Goal: Transaction & Acquisition: Purchase product/service

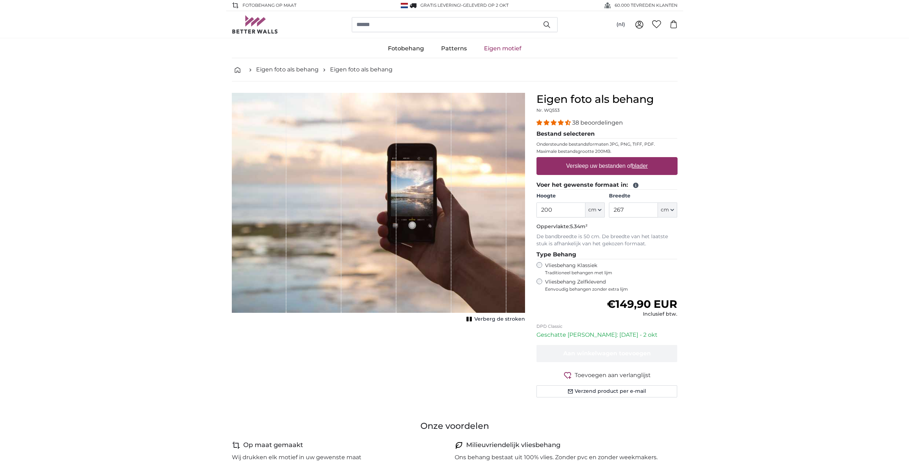
drag, startPoint x: 551, startPoint y: 209, endPoint x: 533, endPoint y: 209, distance: 18.6
click at [533, 209] on div "Eigen foto als behang Nr. WQ553 38 beoordelingen Bestand selecteren Ondersteund…" at bounding box center [607, 254] width 153 height 322
drag, startPoint x: 553, startPoint y: 211, endPoint x: 531, endPoint y: 210, distance: 22.2
click at [531, 210] on div "Eigen foto als behang Nr. WQ553 38 beoordelingen Bestand selecteren Ondersteund…" at bounding box center [607, 254] width 153 height 322
type input "85"
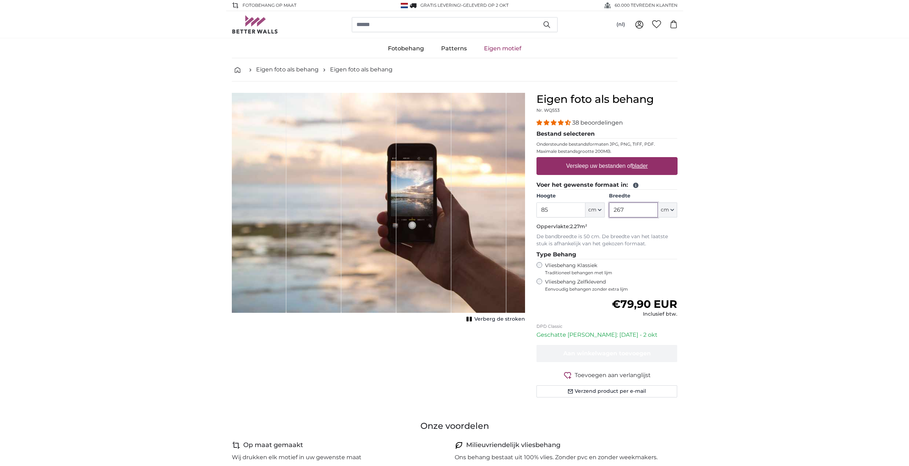
drag, startPoint x: 634, startPoint y: 210, endPoint x: 584, endPoint y: 211, distance: 50.4
click at [584, 211] on div "Hoogte 85 ft cm Centimeter (cm) Inches (inch) Feet (ft. in.) Breedte 267 ft cm …" at bounding box center [607, 205] width 141 height 25
type input "190"
click at [580, 168] on label "Versleep uw bestanden of blader" at bounding box center [607, 166] width 88 height 14
click at [580, 159] on input "Versleep uw bestanden of blader" at bounding box center [607, 158] width 141 height 2
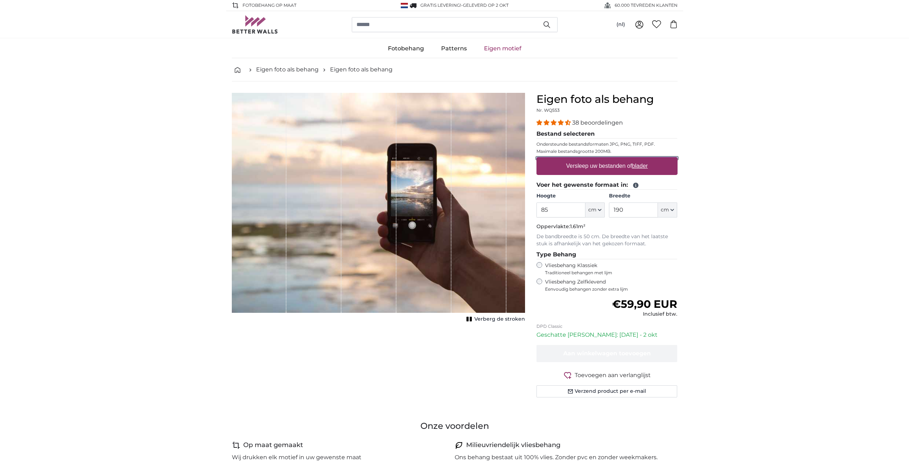
type input "**********"
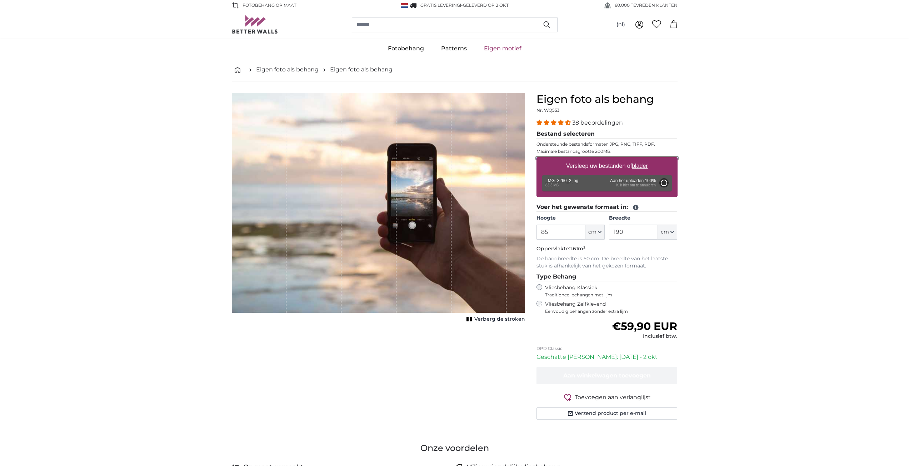
type input "200"
type input "300"
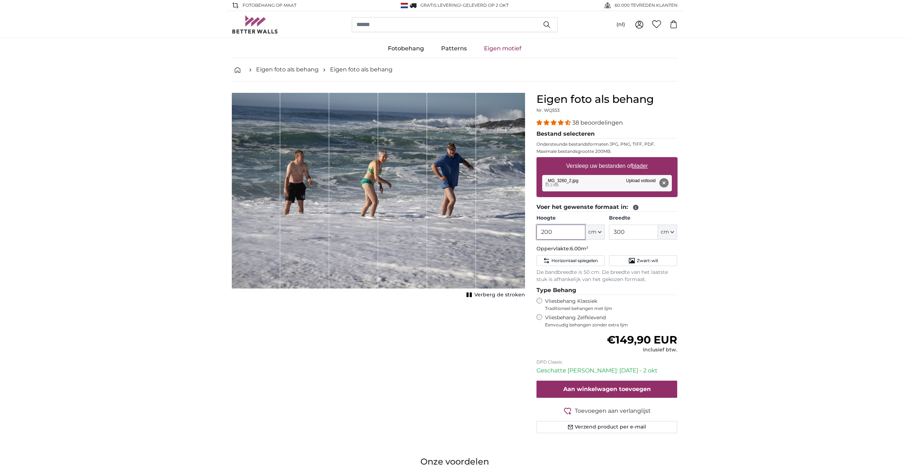
drag, startPoint x: 568, startPoint y: 233, endPoint x: 524, endPoint y: 234, distance: 44.0
click at [524, 234] on product-detail "Annuleren Afbeelding bijsnijden Verberg de stroken Eigen foto als behang Nr. WQ…" at bounding box center [454, 265] width 457 height 369
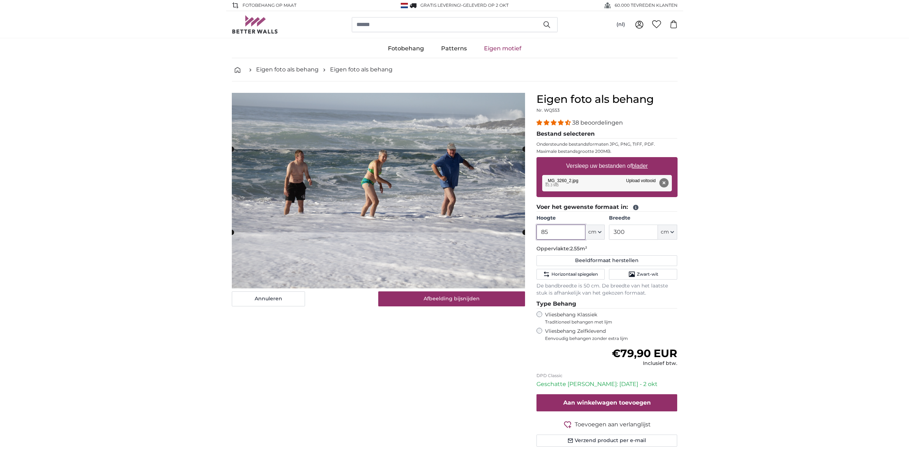
type input "85"
drag, startPoint x: 631, startPoint y: 234, endPoint x: 600, endPoint y: 234, distance: 31.1
click at [600, 234] on div "Hoogte 85 ft cm Centimeter (cm) Inches (inch) Feet (ft. in.) Breedte 300 ft cm …" at bounding box center [607, 227] width 141 height 25
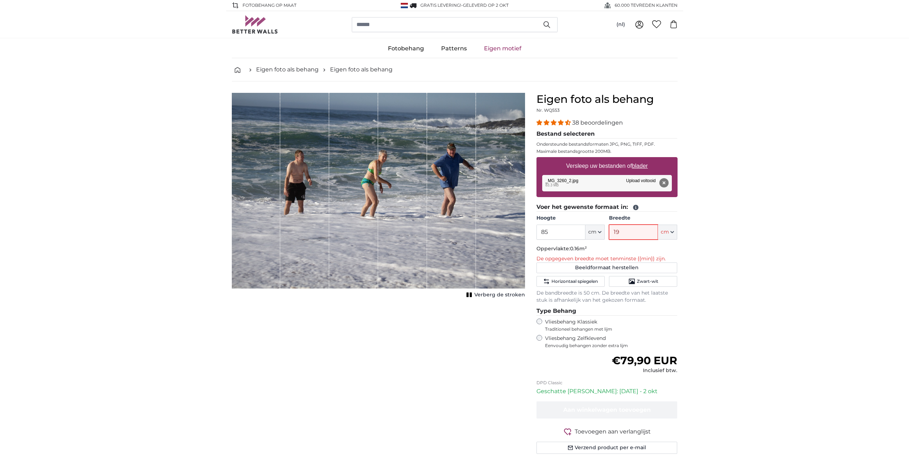
type input "190"
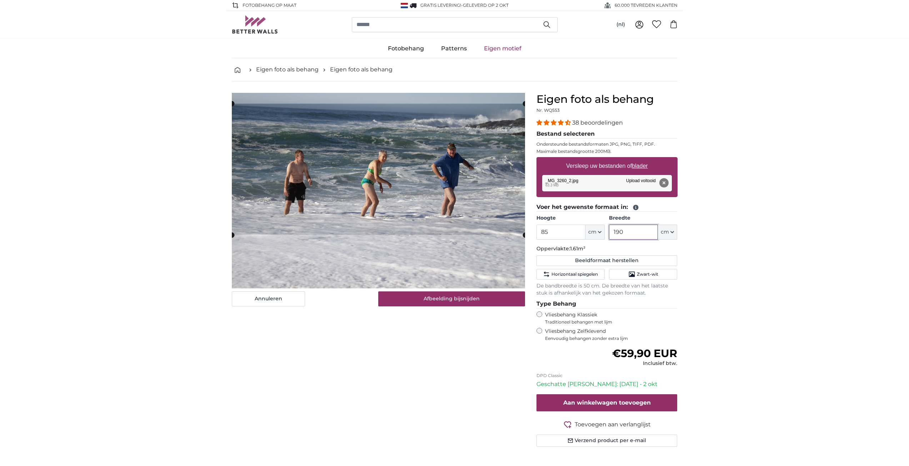
click at [382, 181] on cropper-handle at bounding box center [378, 169] width 293 height 131
click at [307, 196] on cropper-handle at bounding box center [378, 164] width 293 height 131
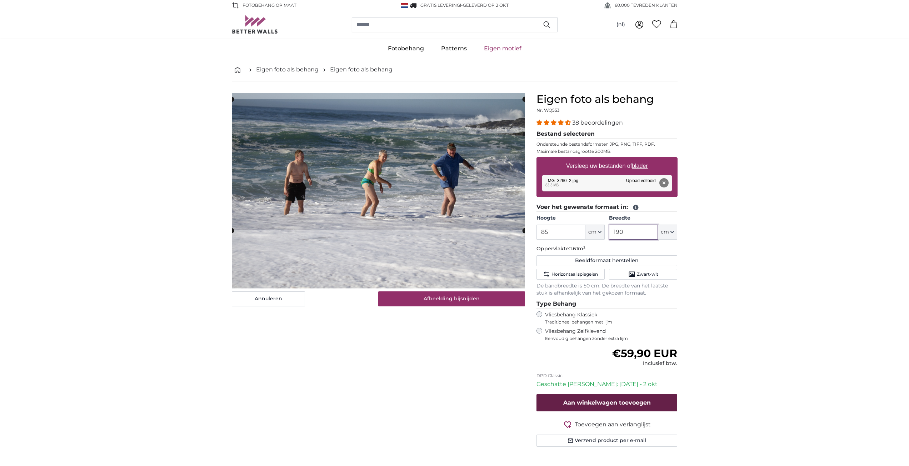
type input "190"
click at [611, 402] on span "Aan winkelwagen toevoegen" at bounding box center [607, 402] width 88 height 7
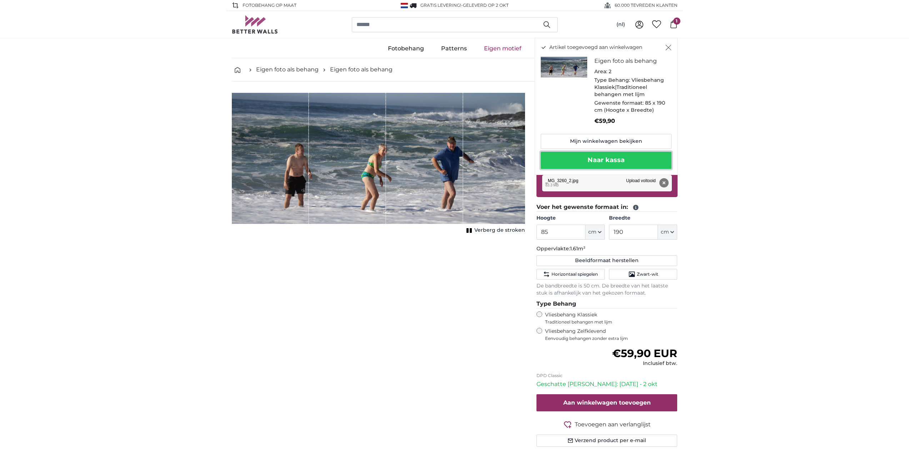
click at [604, 157] on button "Naar kassa" at bounding box center [606, 160] width 131 height 17
